Goal: Information Seeking & Learning: Learn about a topic

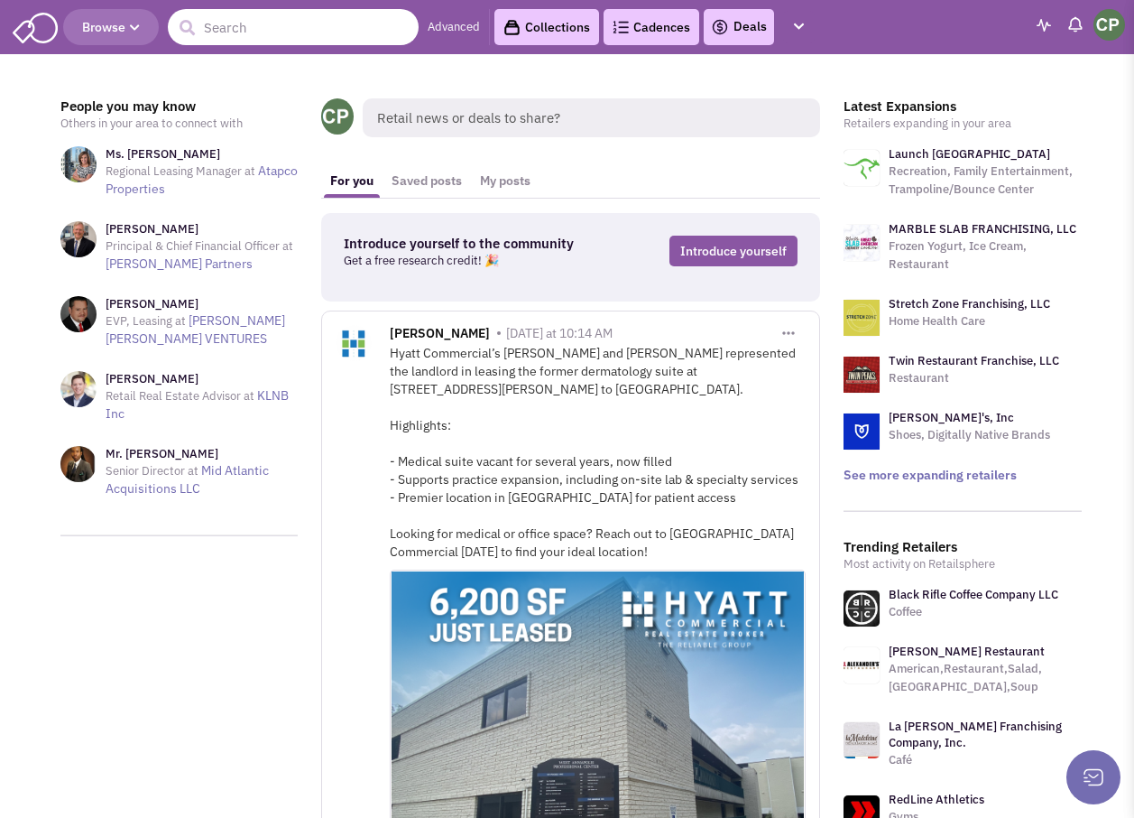
click at [245, 33] on input "text" at bounding box center [293, 27] width 251 height 36
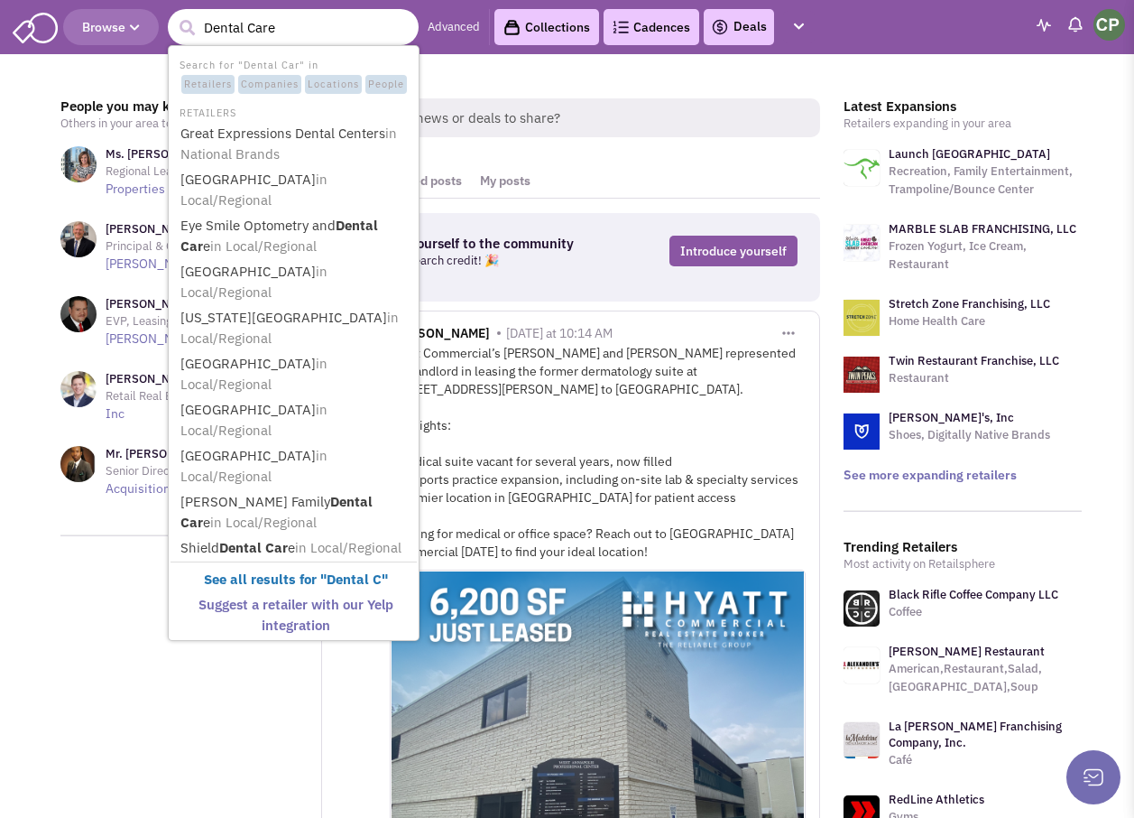
type input "Dental Care"
click at [173, 14] on button "submit" at bounding box center [186, 27] width 27 height 27
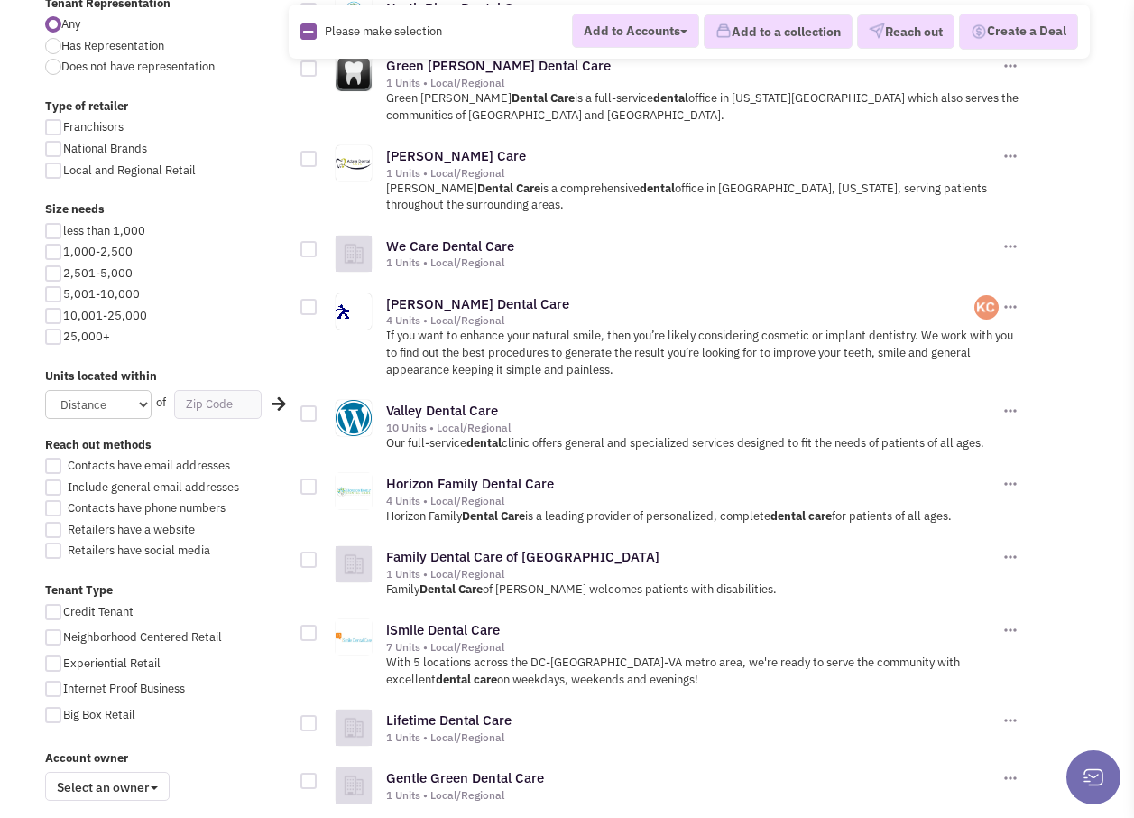
scroll to position [722, 0]
click at [453, 401] on link "Valley Dental Care" at bounding box center [442, 409] width 112 height 17
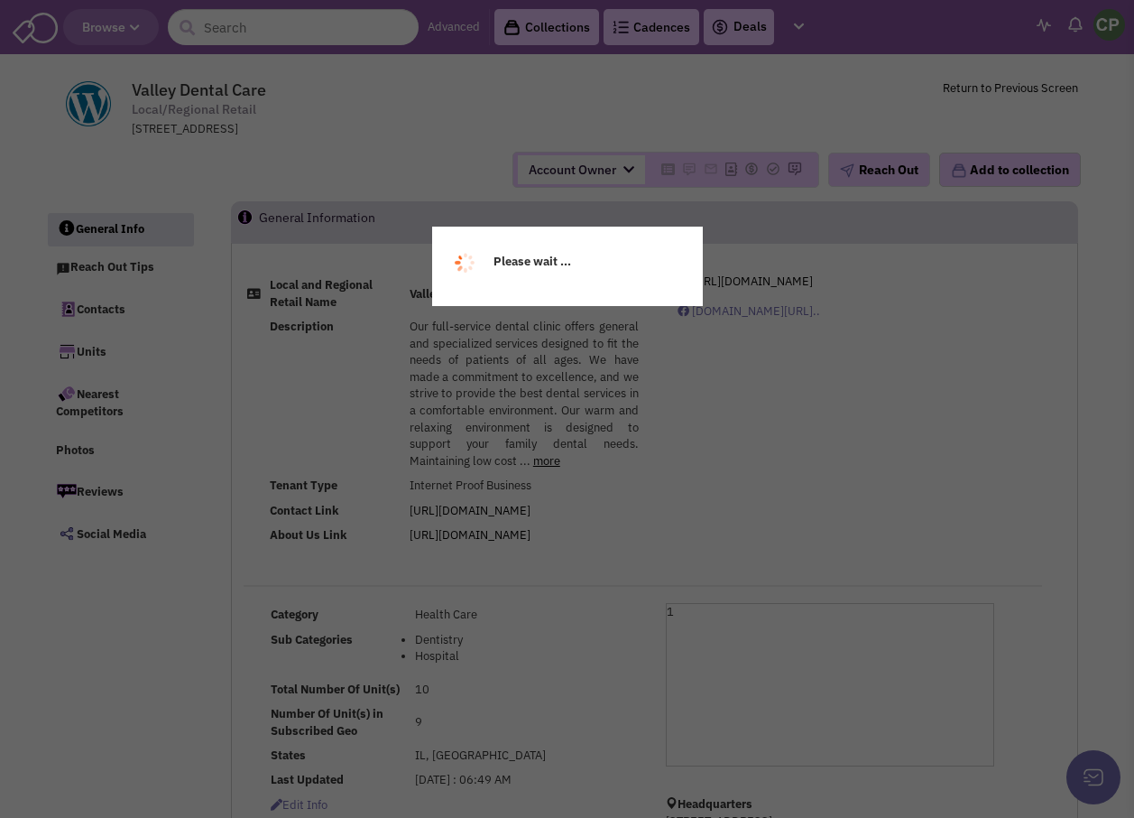
select select
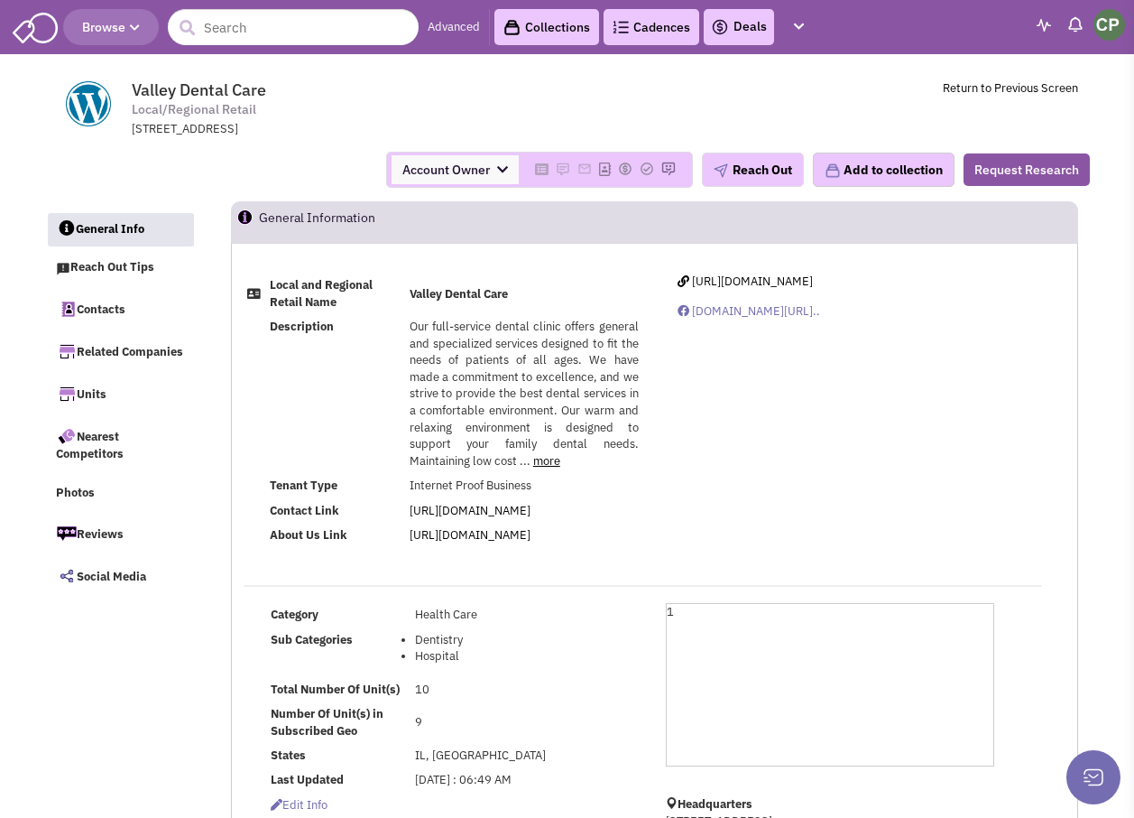
click at [237, 11] on header "Browse Advanced Collections Cadences 0 Deals Activity Help-Center Calendar" at bounding box center [567, 27] width 1134 height 54
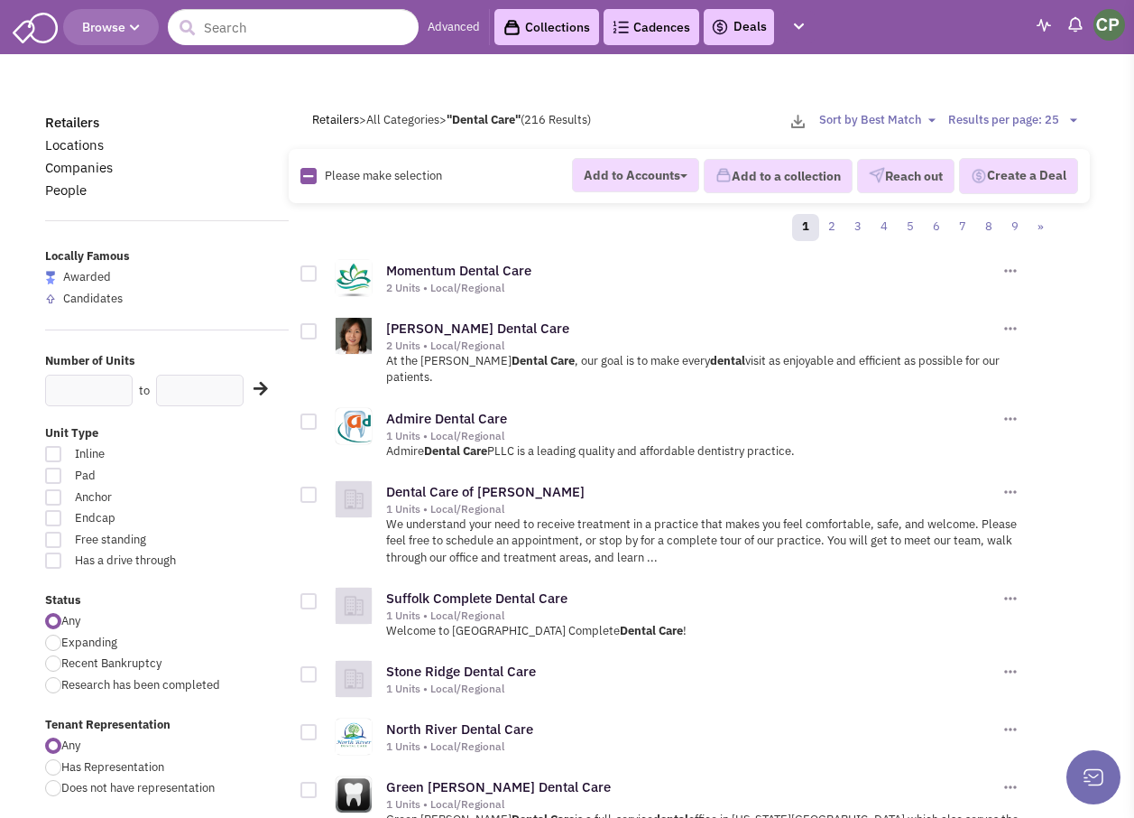
click at [389, 173] on span "Please make selection" at bounding box center [383, 175] width 117 height 15
drag, startPoint x: 389, startPoint y: 173, endPoint x: 645, endPoint y: 266, distance: 272.6
click at [643, 264] on div "Momentum Dental Care" at bounding box center [693, 271] width 614 height 19
click at [258, 35] on input "text" at bounding box center [293, 27] width 251 height 36
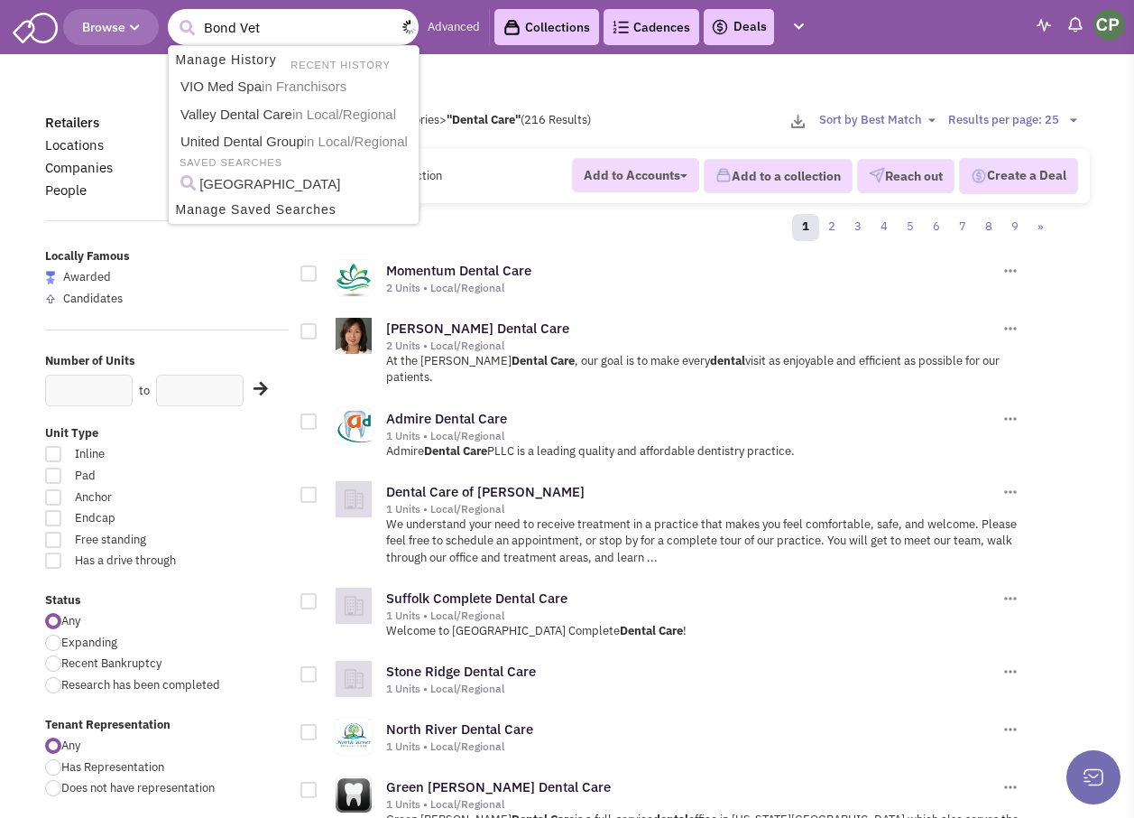
type input "Bond Vet"
click at [173, 14] on button "submit" at bounding box center [186, 27] width 27 height 27
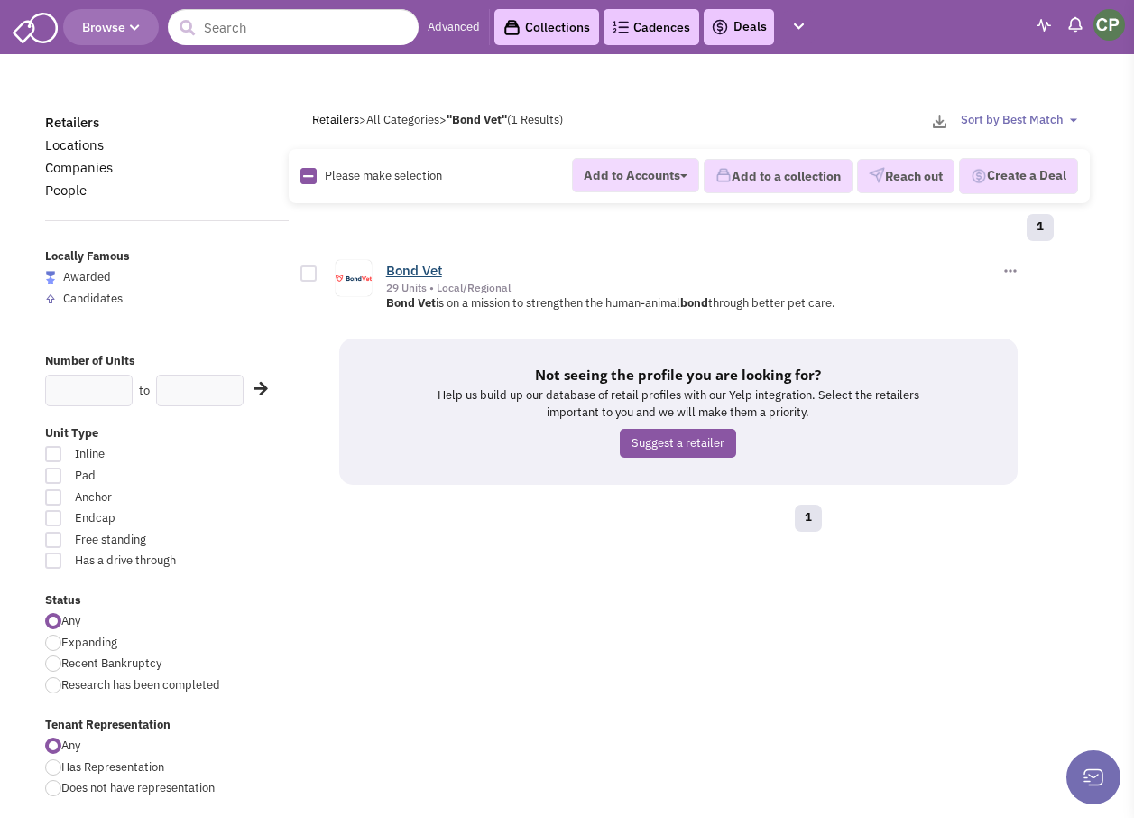
click at [414, 273] on link "Bond Vet" at bounding box center [414, 270] width 56 height 17
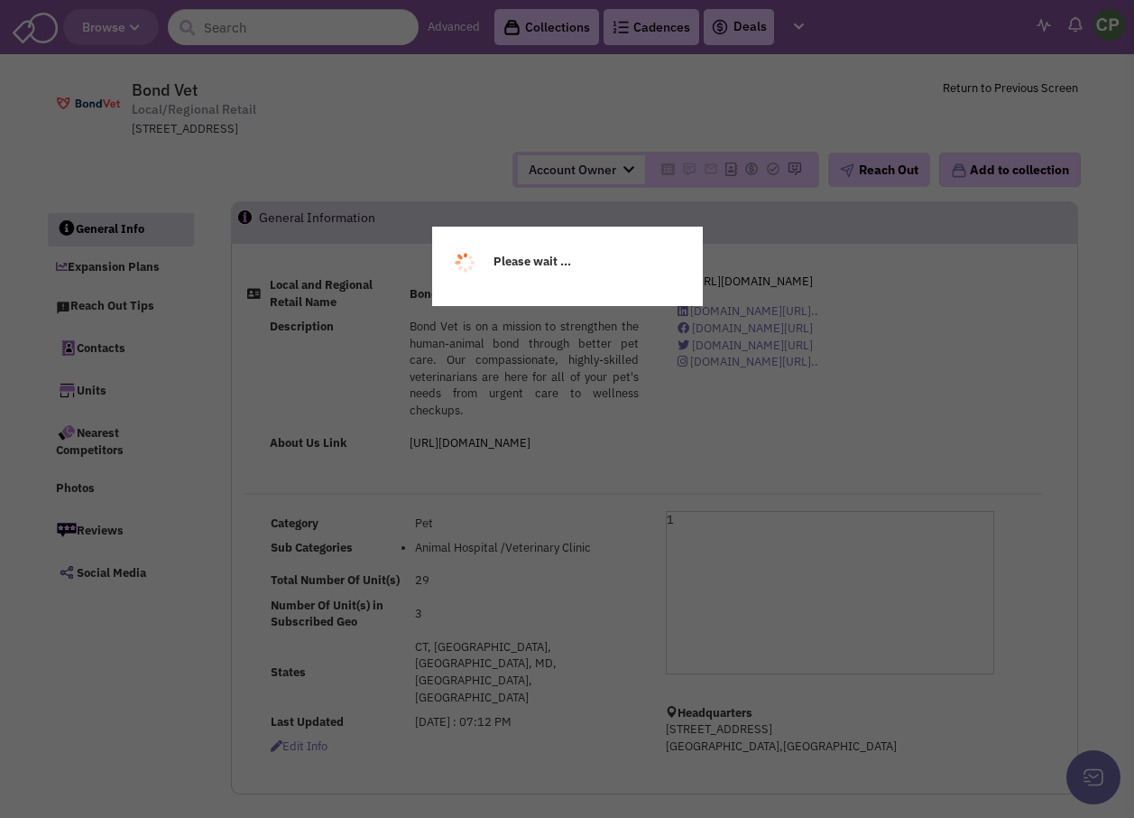
select select
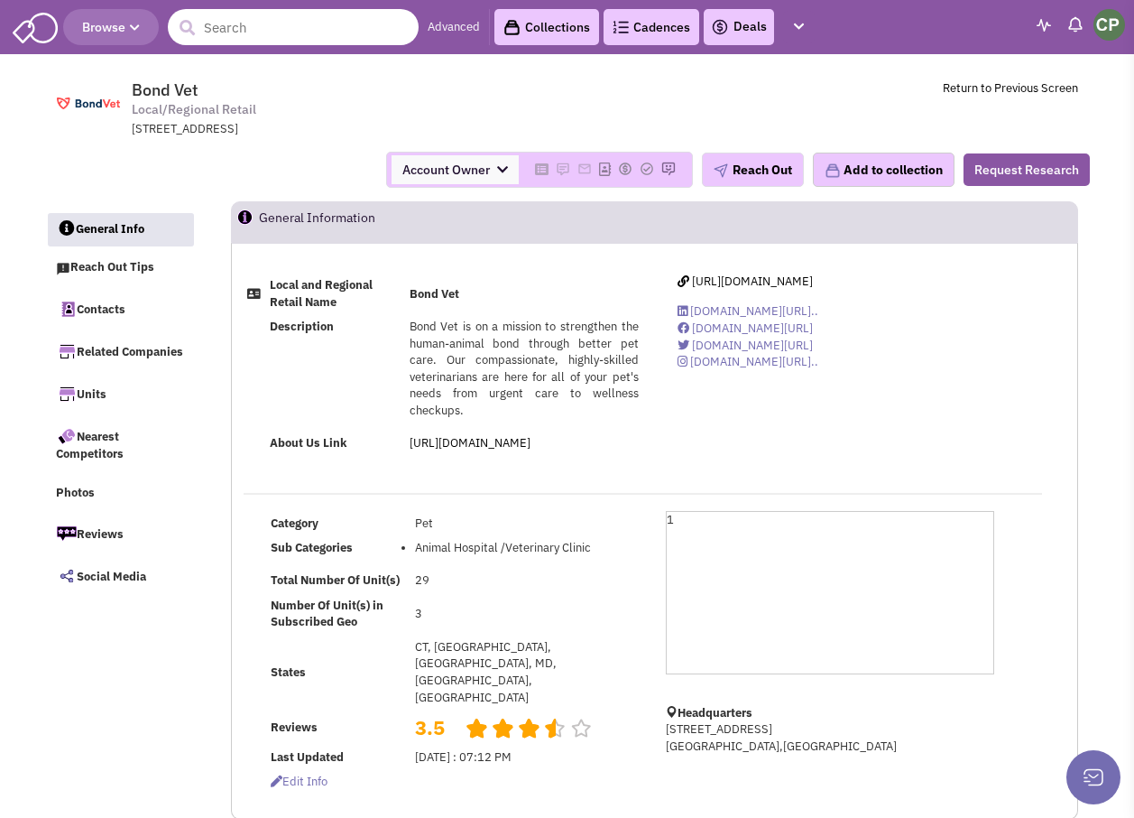
click at [245, 24] on input "text" at bounding box center [293, 27] width 251 height 36
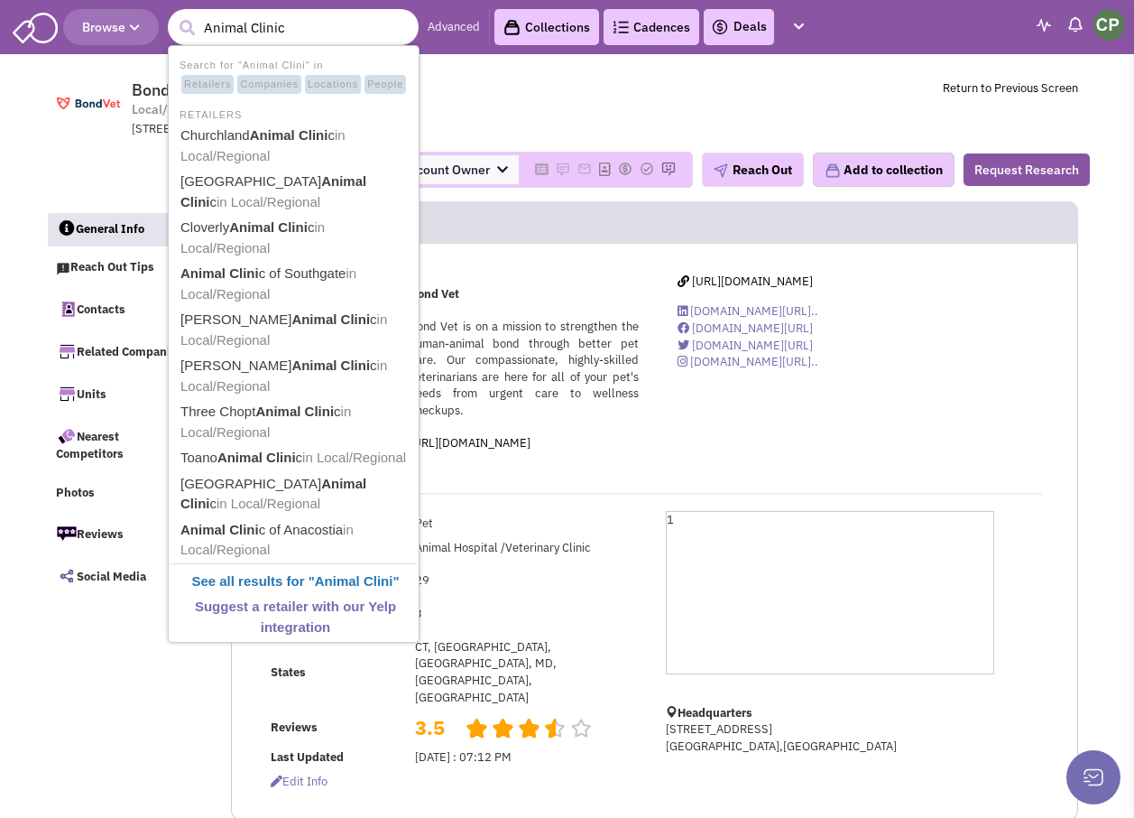
type input "Animal Clinic"
click at [173, 14] on button "submit" at bounding box center [186, 27] width 27 height 27
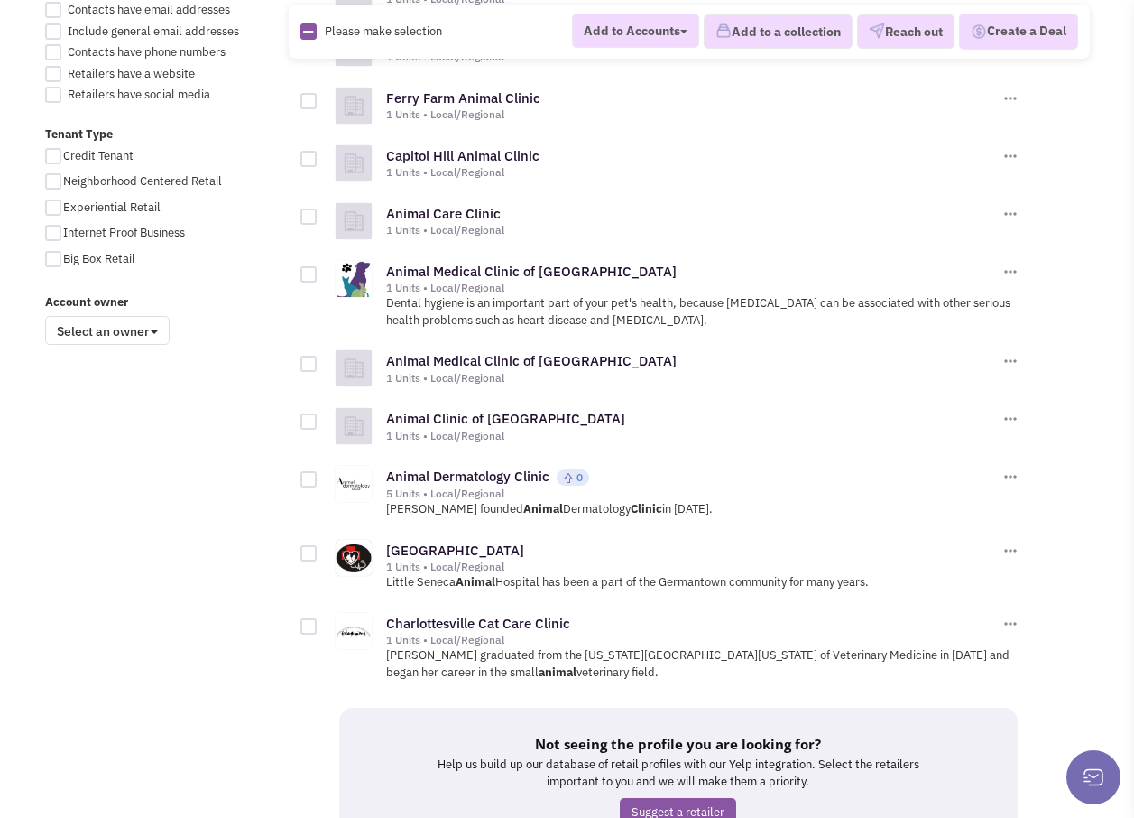
scroll to position [1324, 0]
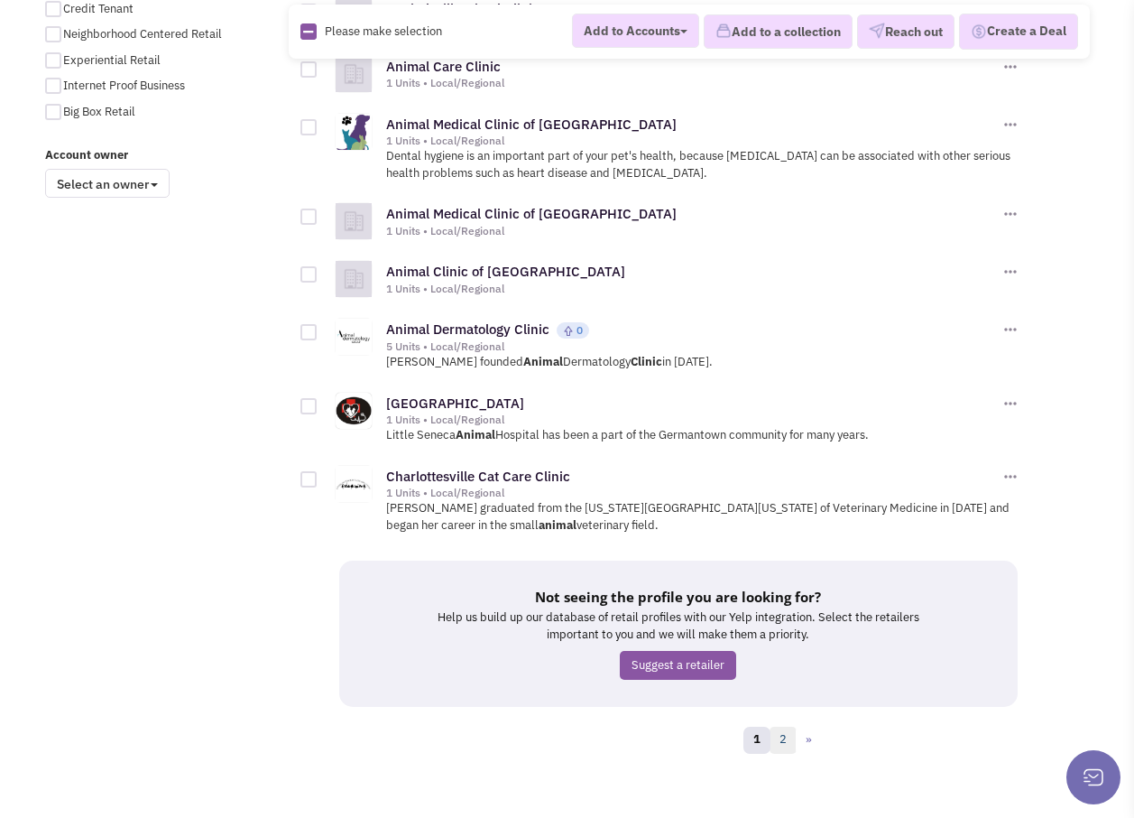
click at [788, 727] on link "2" at bounding box center [783, 740] width 27 height 27
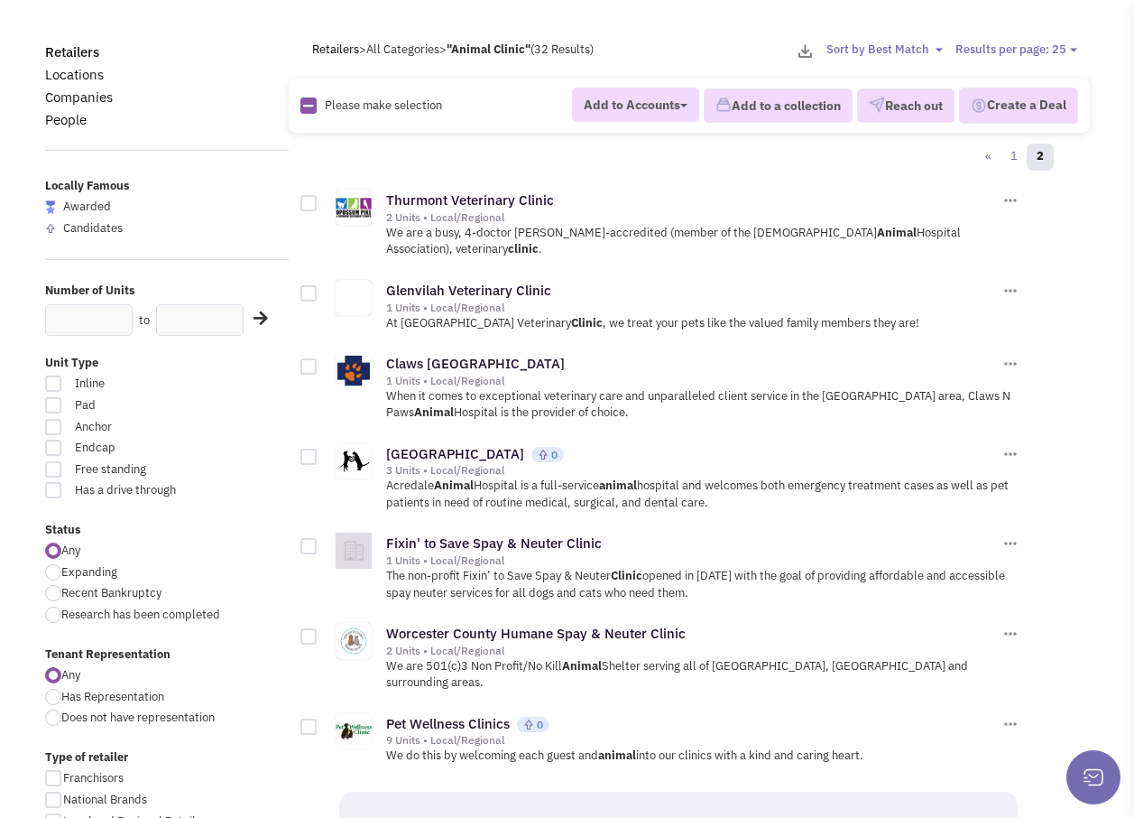
scroll to position [90, 0]
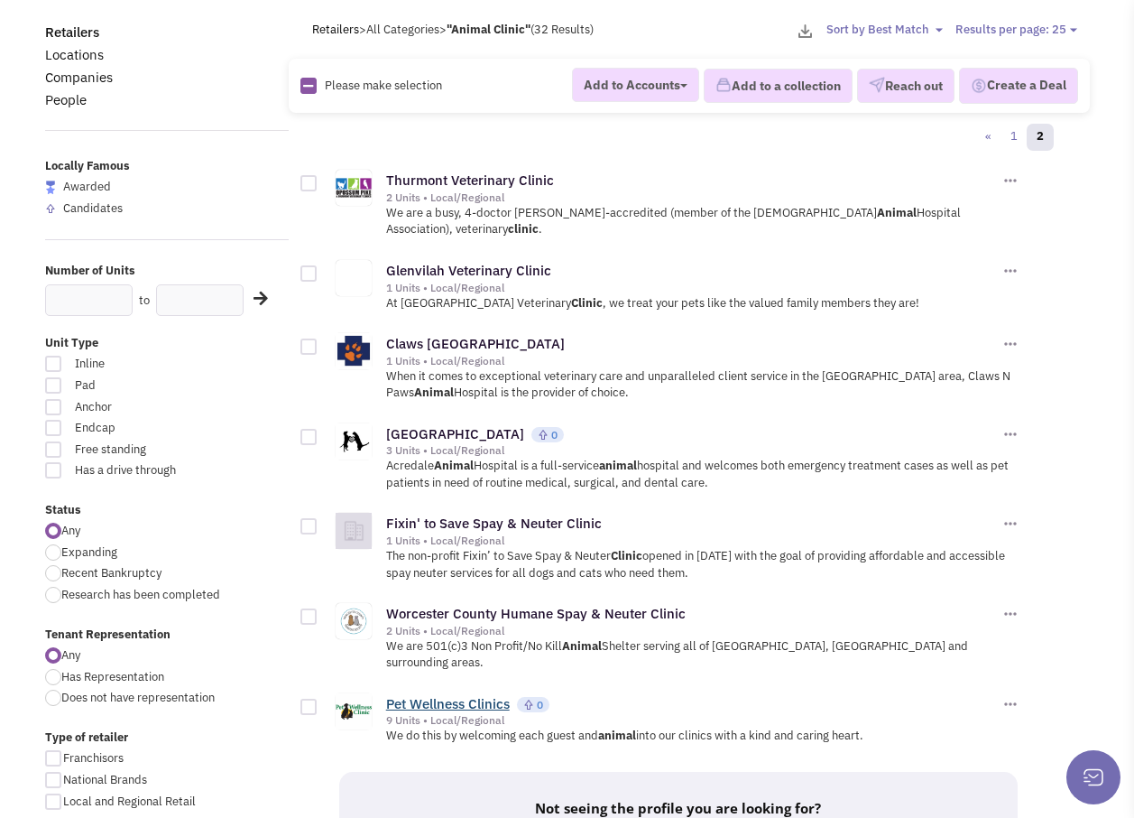
click at [450, 695] on link "Pet Wellness Clinics" at bounding box center [448, 703] width 124 height 17
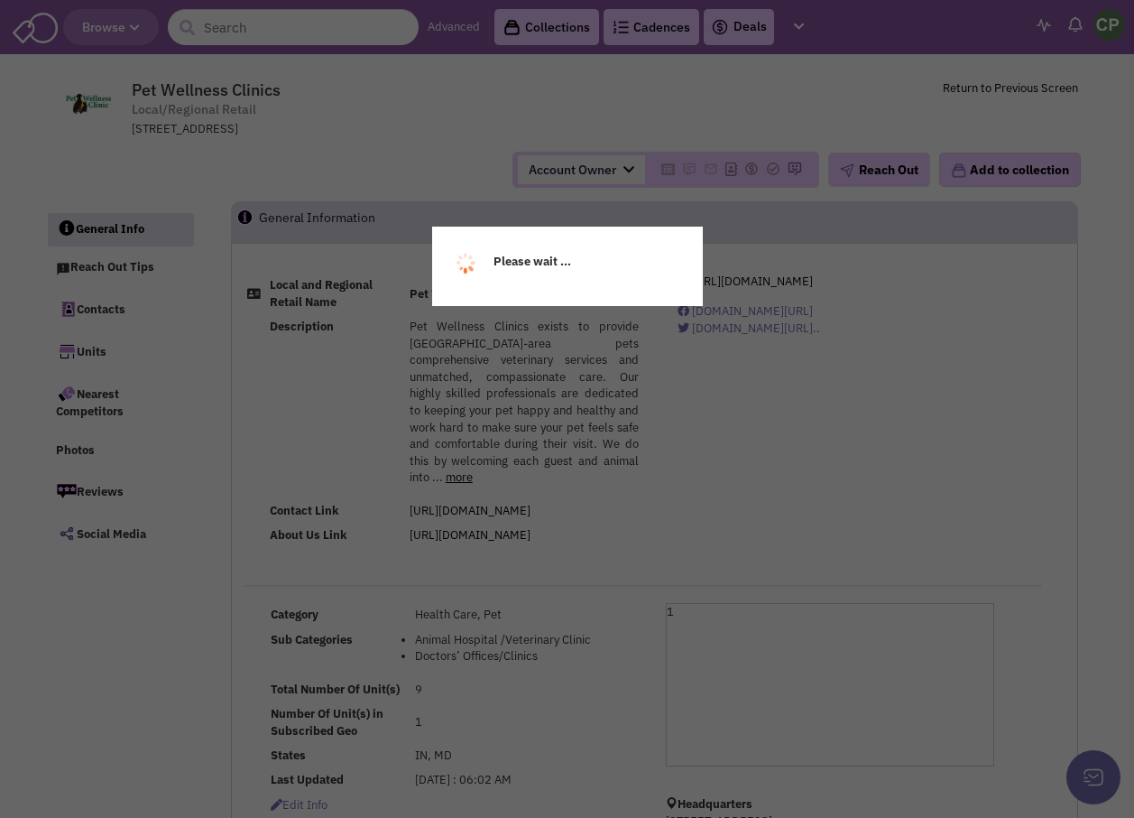
select select
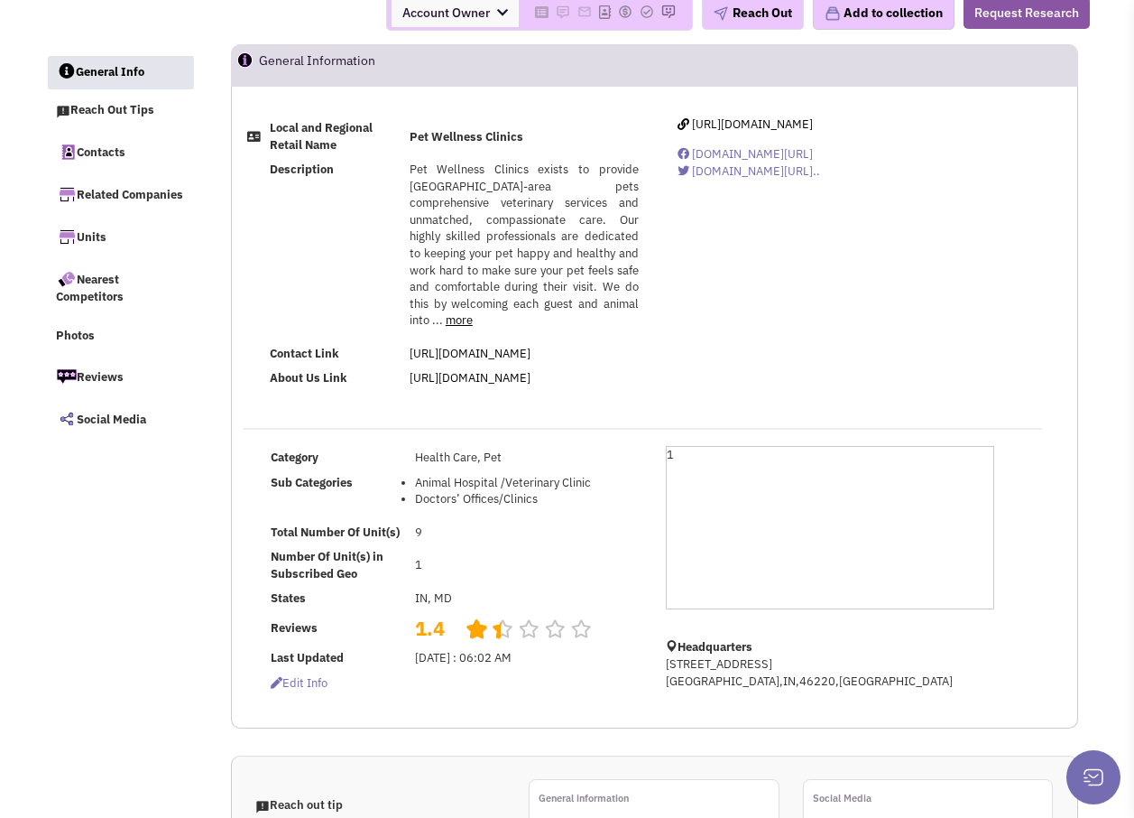
scroll to position [271, 0]
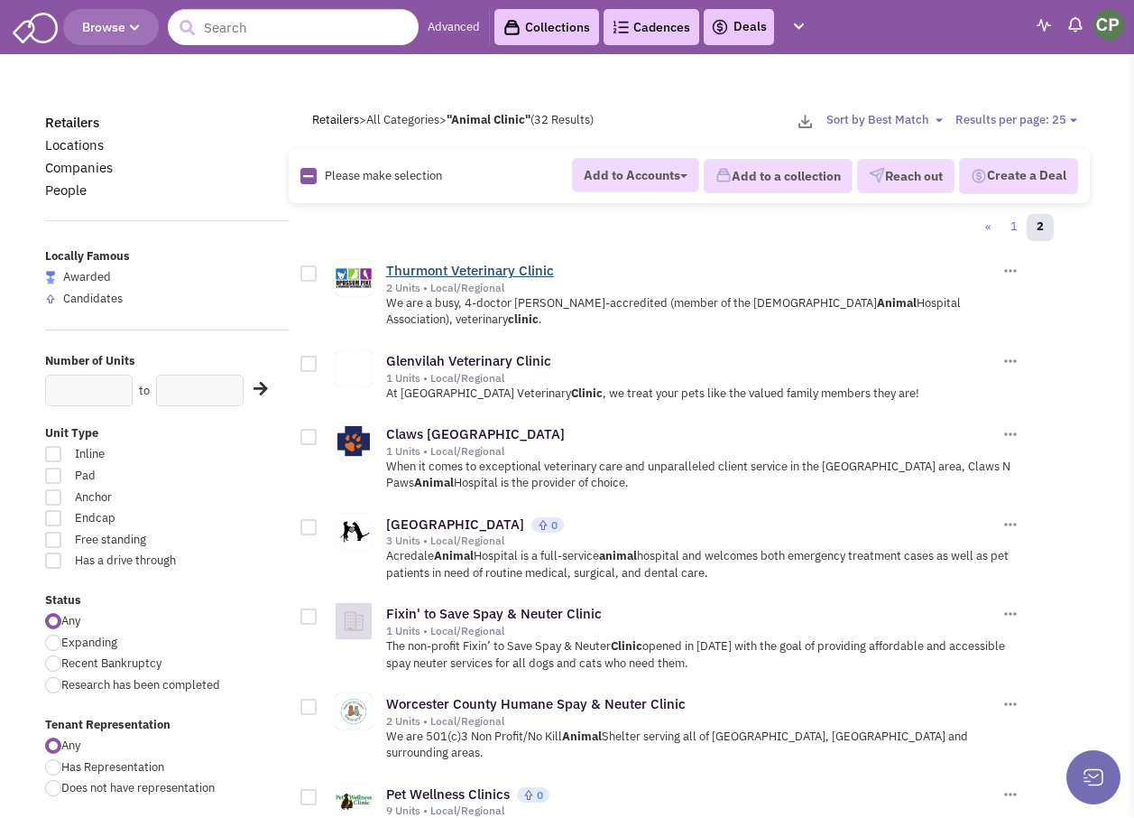
click at [412, 270] on link "Thurmont Veterinary Clinic" at bounding box center [470, 270] width 168 height 17
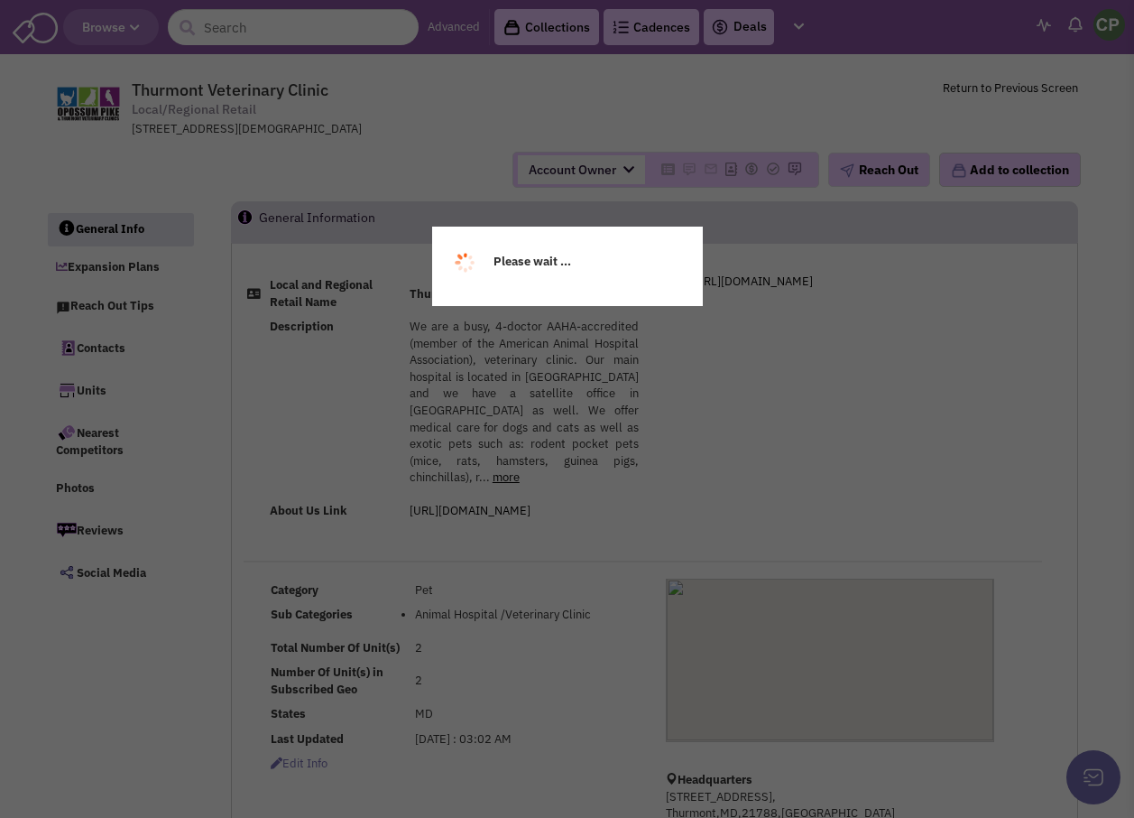
select select
